Goal: Transaction & Acquisition: Purchase product/service

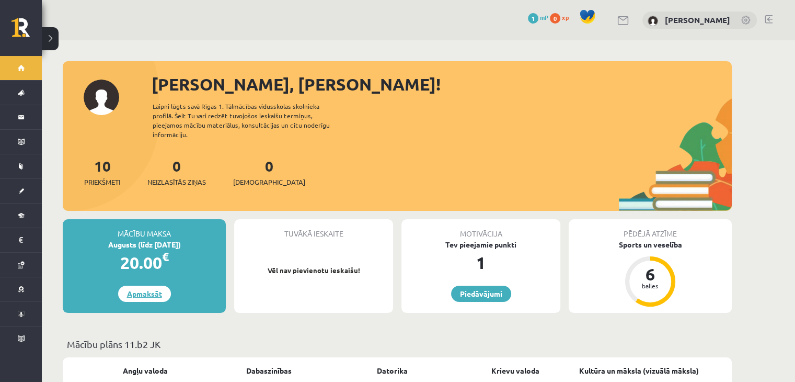
click at [146, 290] on link "Apmaksāt" at bounding box center [144, 293] width 53 height 16
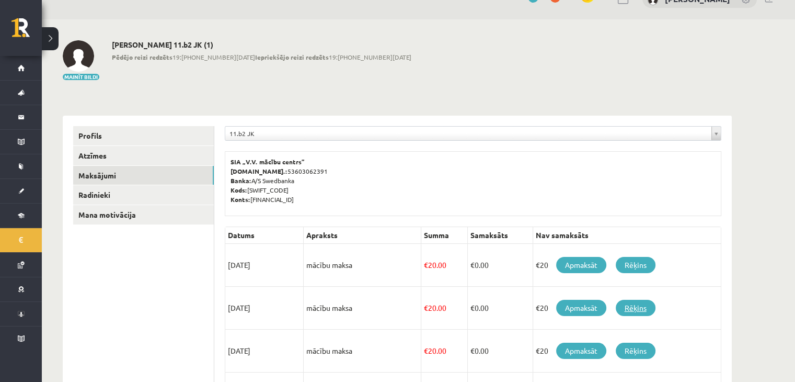
scroll to position [42, 0]
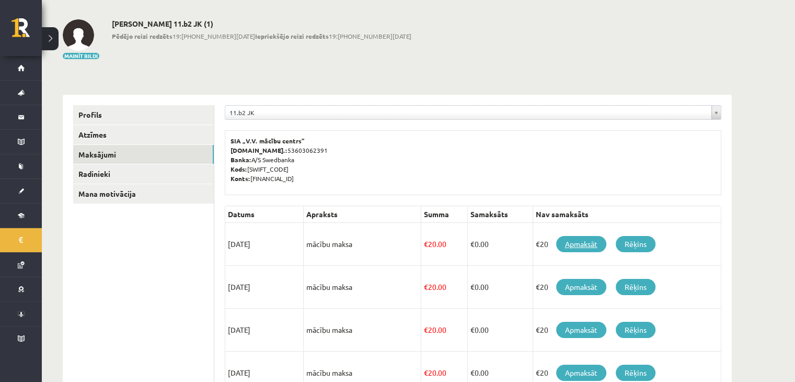
click at [577, 237] on link "Apmaksāt" at bounding box center [581, 244] width 50 height 16
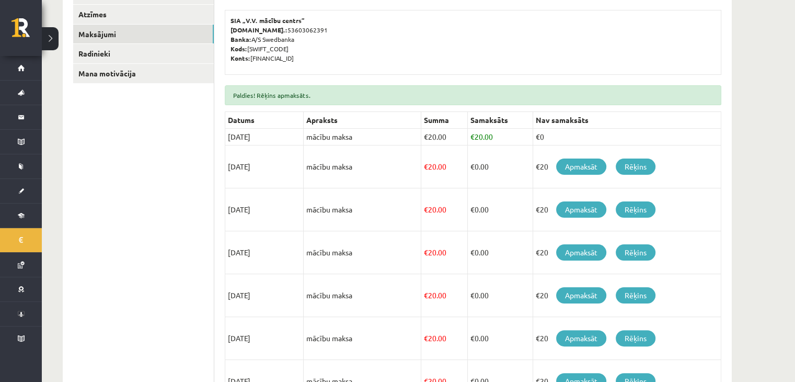
scroll to position [209, 0]
